Goal: Entertainment & Leisure: Consume media (video, audio)

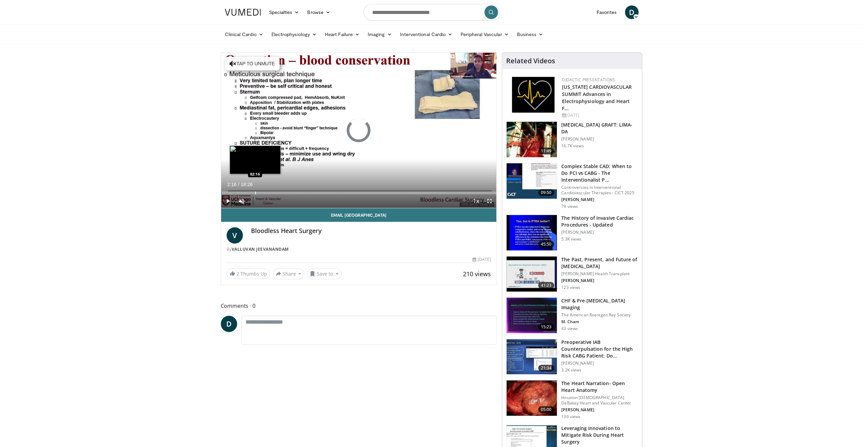
click at [255, 194] on div "Progress Bar" at bounding box center [255, 193] width 1 height 3
click at [297, 192] on div "Loaded : 19.71% 02:33 05:07" at bounding box center [359, 193] width 276 height 3
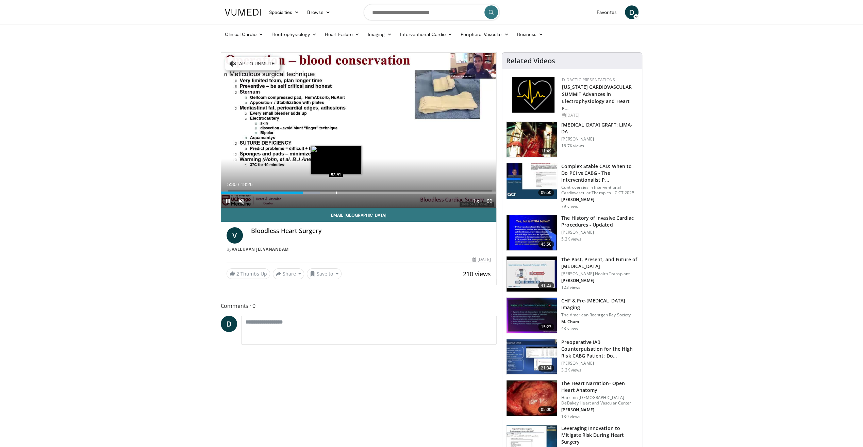
click at [336, 193] on div "Loaded : 35.84% 05:30 07:41" at bounding box center [359, 193] width 276 height 3
click at [376, 192] on div "Progress Bar" at bounding box center [376, 193] width 1 height 3
click at [417, 192] on div "Progress Bar" at bounding box center [417, 193] width 1 height 3
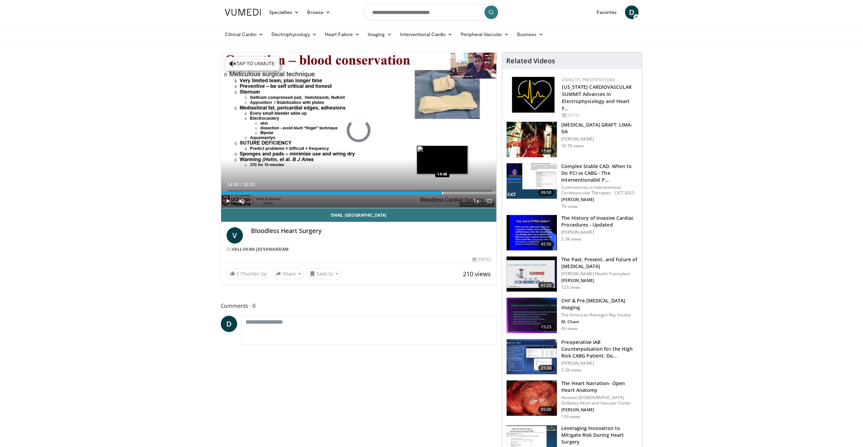
click at [442, 191] on div "Loaded : 76.79% 13:07 14:48" at bounding box center [359, 191] width 276 height 6
click at [460, 193] on div "Progress Bar" at bounding box center [460, 193] width 1 height 3
click at [478, 193] on div "Progress Bar" at bounding box center [478, 193] width 1 height 3
click at [490, 192] on div "Progress Bar" at bounding box center [484, 193] width 22 height 3
click at [495, 193] on div "Progress Bar" at bounding box center [484, 193] width 23 height 3
